Goal: Task Accomplishment & Management: Manage account settings

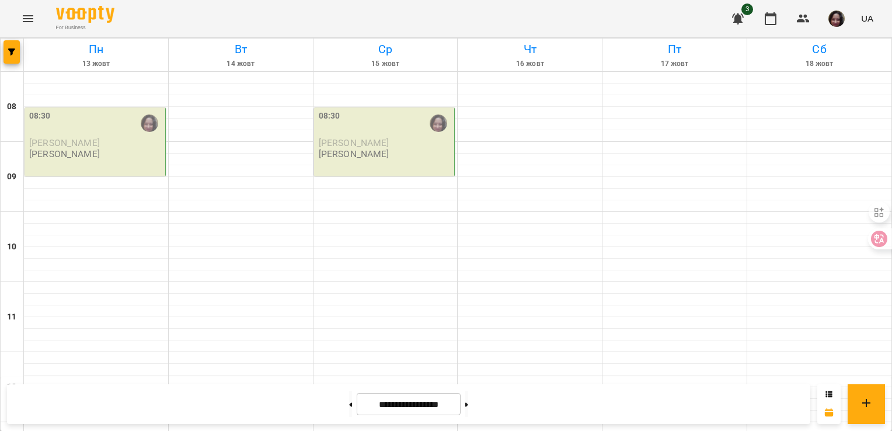
scroll to position [461, 0]
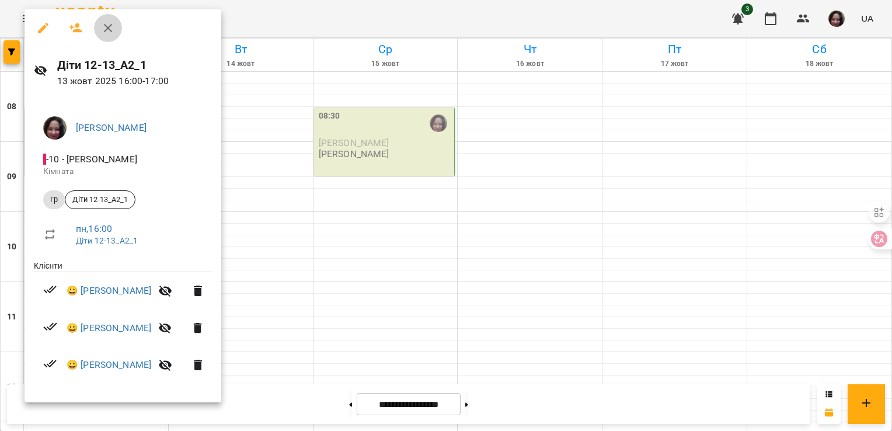
click at [110, 25] on icon "button" at bounding box center [108, 28] width 8 height 8
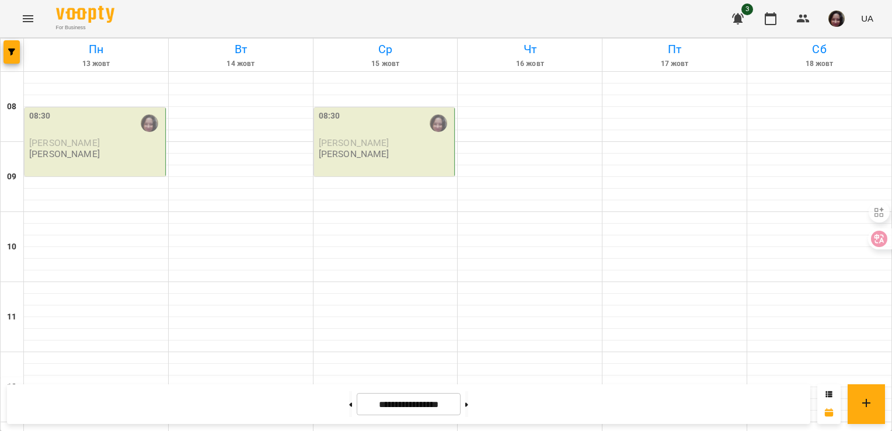
scroll to position [0, 0]
click at [349, 407] on button at bounding box center [350, 404] width 3 height 26
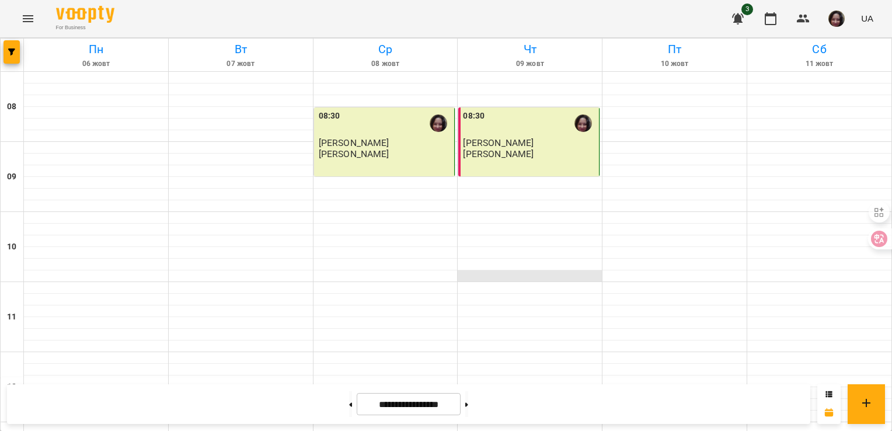
scroll to position [295, 0]
click at [349, 407] on button at bounding box center [350, 404] width 3 height 26
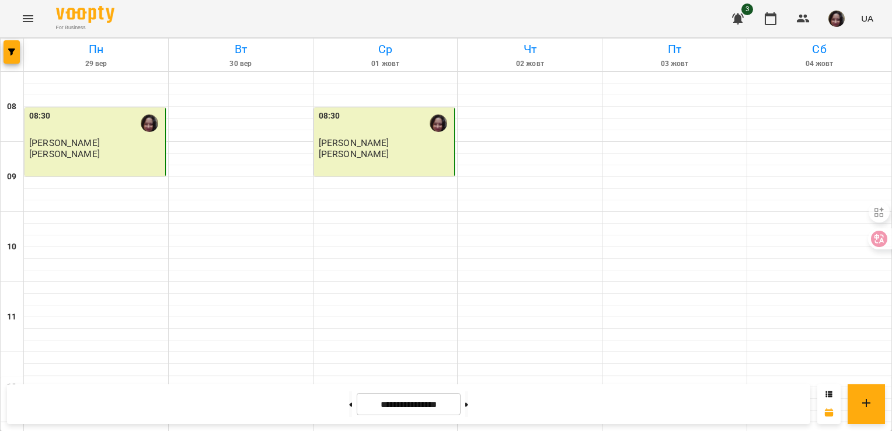
scroll to position [123, 0]
click at [349, 403] on icon at bounding box center [350, 404] width 3 height 5
click at [468, 401] on button at bounding box center [466, 404] width 3 height 26
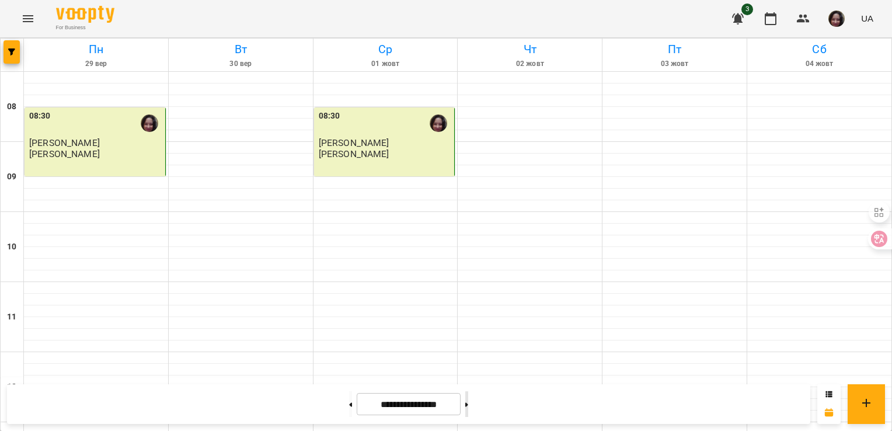
click at [468, 412] on button at bounding box center [466, 404] width 3 height 26
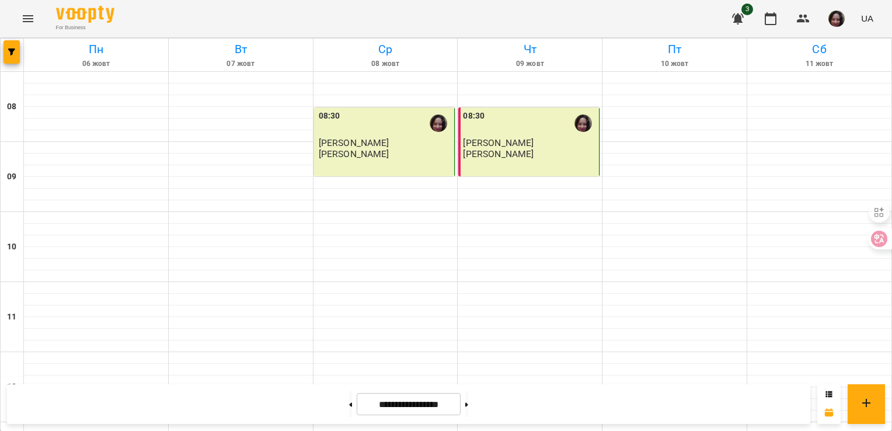
scroll to position [534, 0]
click at [468, 396] on button at bounding box center [466, 404] width 3 height 26
type input "**********"
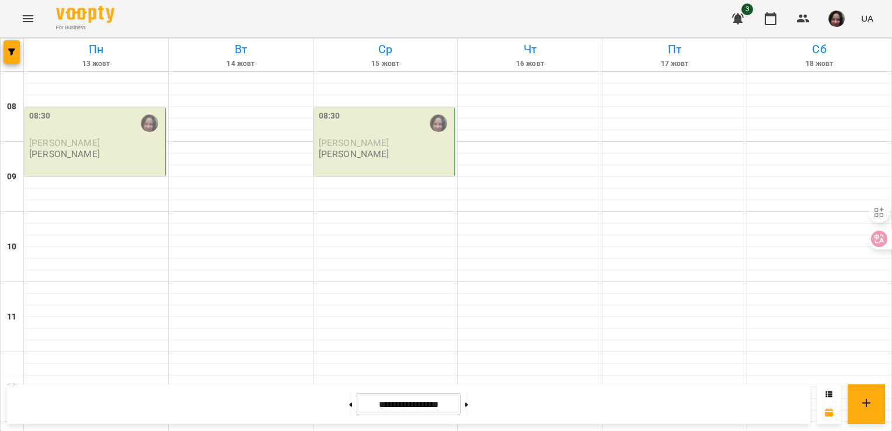
scroll to position [0, 0]
click at [359, 130] on div "08:30" at bounding box center [386, 123] width 134 height 27
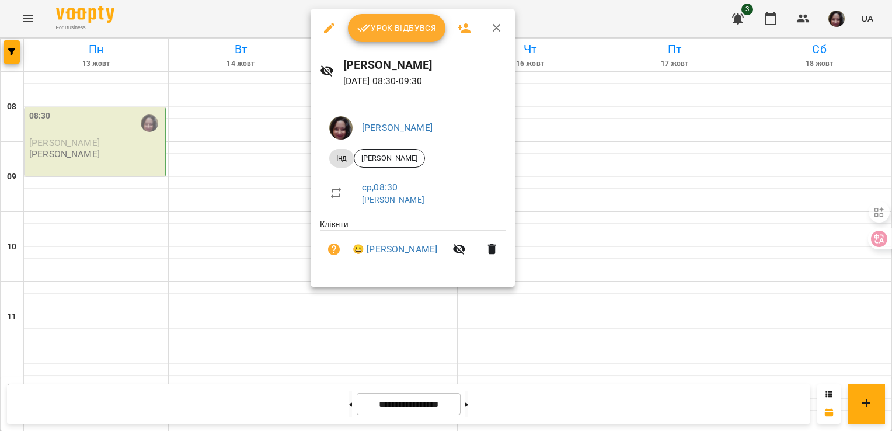
click at [402, 23] on span "Урок відбувся" at bounding box center [396, 28] width 79 height 14
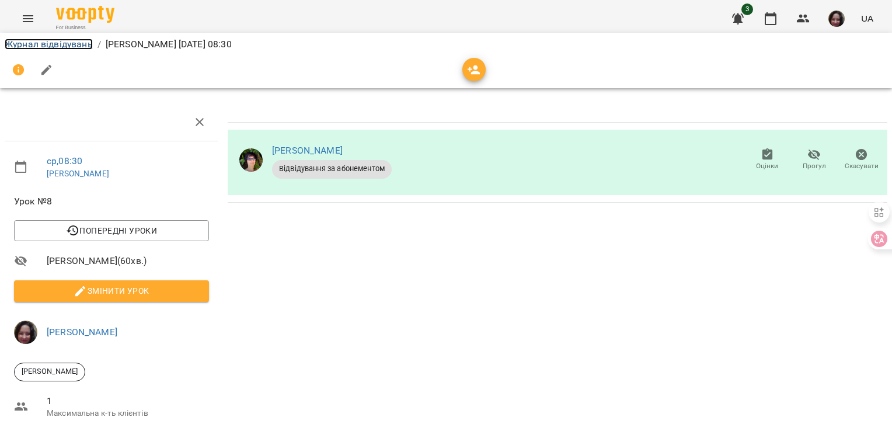
click at [41, 45] on link "Журнал відвідувань" at bounding box center [49, 44] width 88 height 11
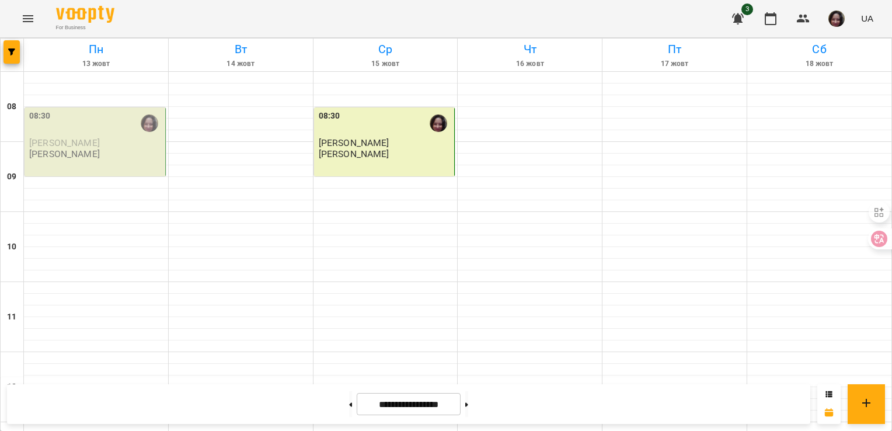
click at [79, 129] on div "08:30" at bounding box center [96, 123] width 134 height 27
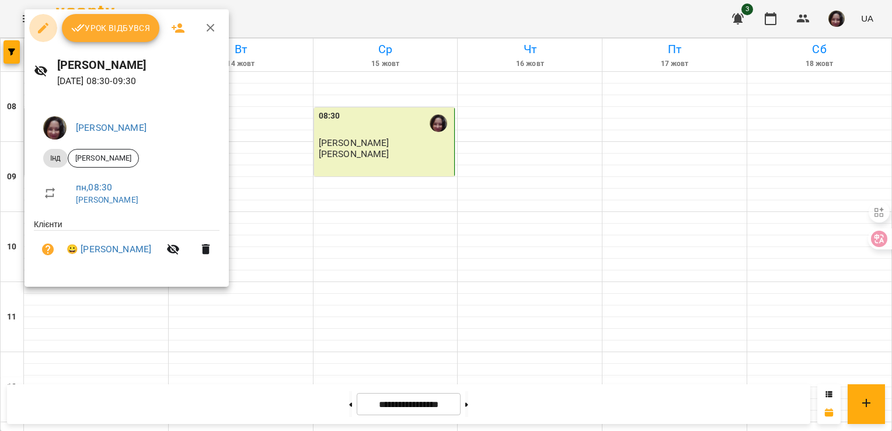
click at [41, 27] on icon "button" at bounding box center [43, 28] width 11 height 11
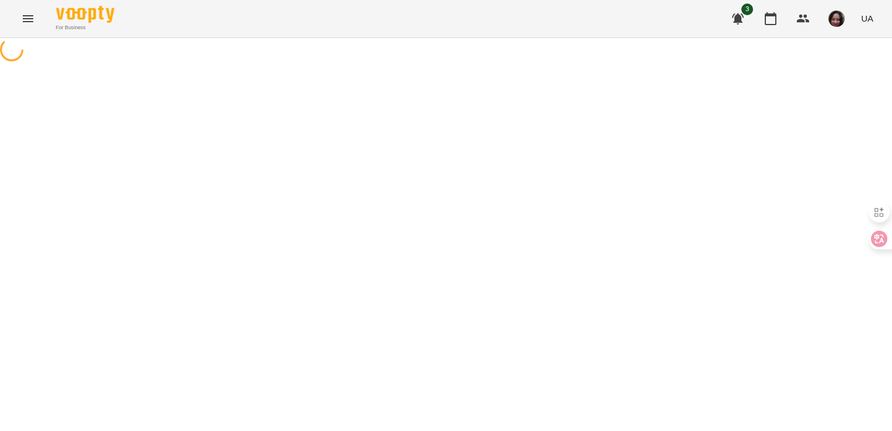
select select "***"
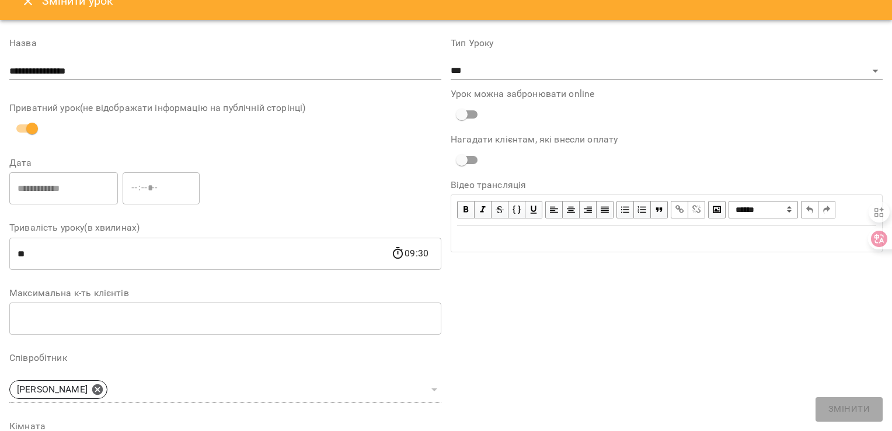
scroll to position [2, 0]
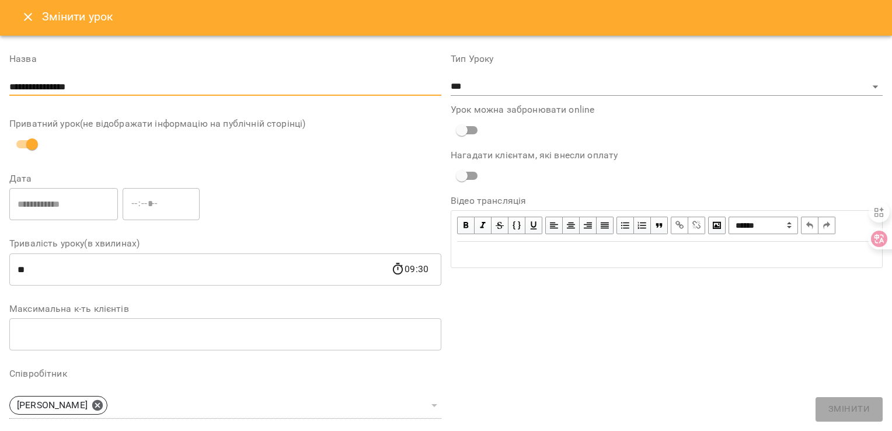
drag, startPoint x: 12, startPoint y: 84, endPoint x: 103, endPoint y: 84, distance: 91.1
click at [103, 84] on input "**********" at bounding box center [225, 87] width 432 height 19
click at [27, 16] on icon "Close" at bounding box center [28, 17] width 8 height 8
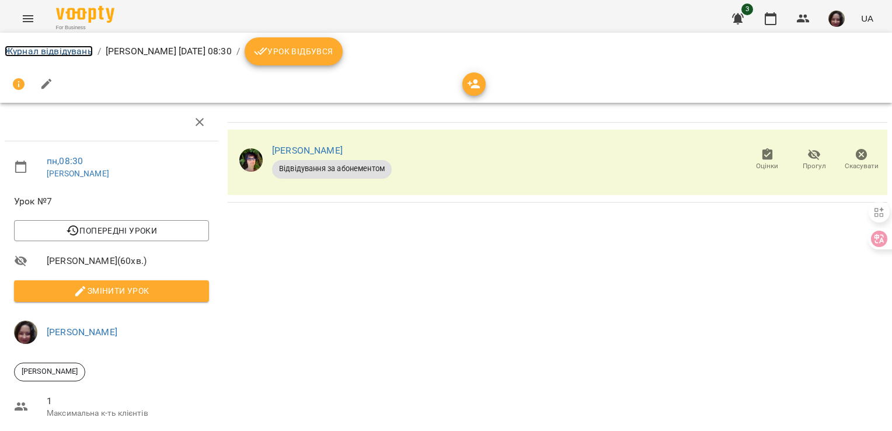
click at [46, 50] on link "Журнал відвідувань" at bounding box center [49, 51] width 88 height 11
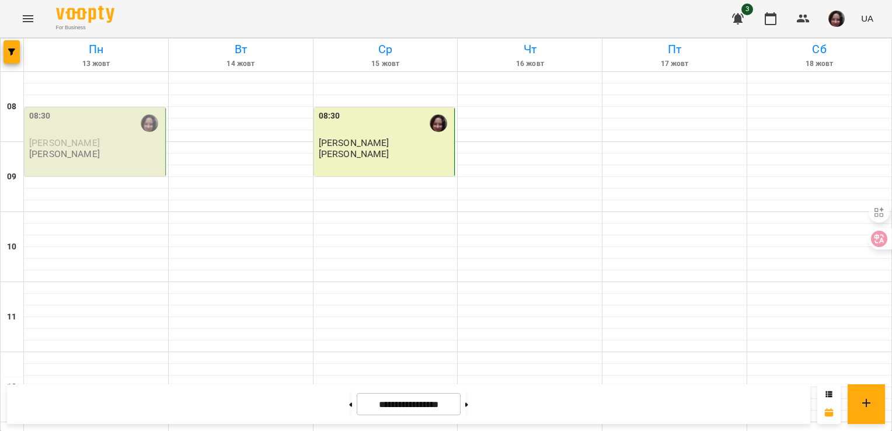
scroll to position [413, 0]
